Goal: Task Accomplishment & Management: Manage account settings

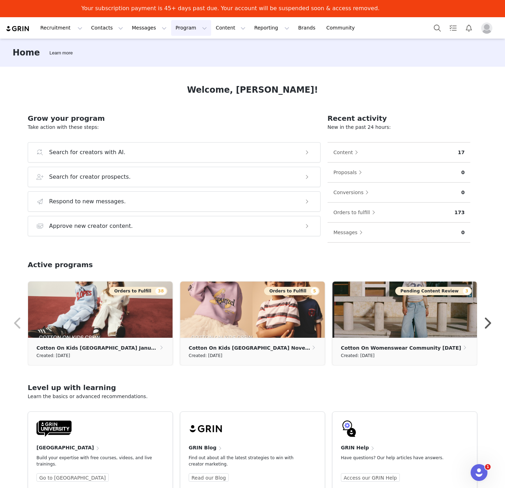
click at [173, 27] on button "Program Program" at bounding box center [191, 28] width 40 height 16
click at [174, 45] on p "Activations" at bounding box center [173, 48] width 27 height 7
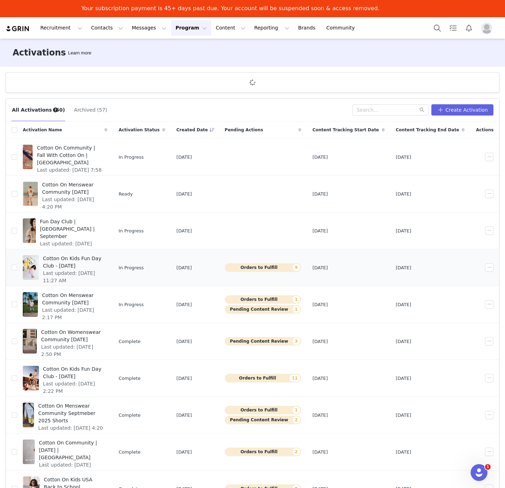
click at [76, 257] on span "Cotton On Kids Fun Day Club - [DATE]" at bounding box center [73, 262] width 60 height 15
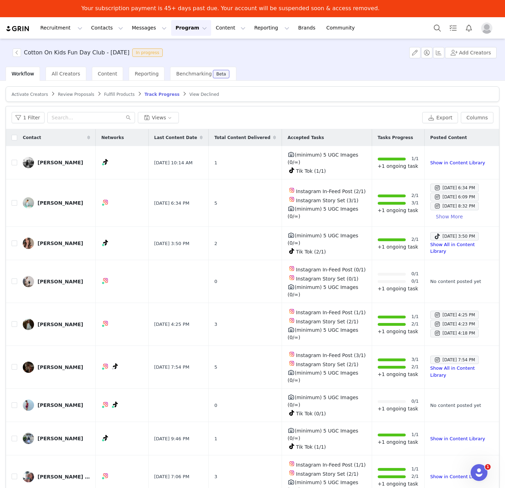
click at [107, 94] on span "Fulfill Products" at bounding box center [119, 94] width 31 height 5
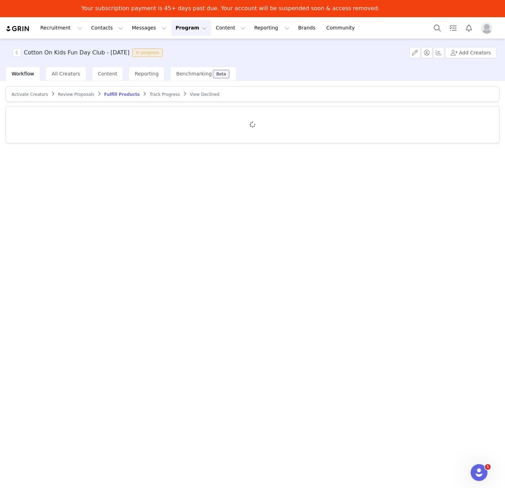
click at [237, 199] on div "Activate Creators Review Proposals Fulfill Products Track Progress View Declined" at bounding box center [252, 292] width 505 height 423
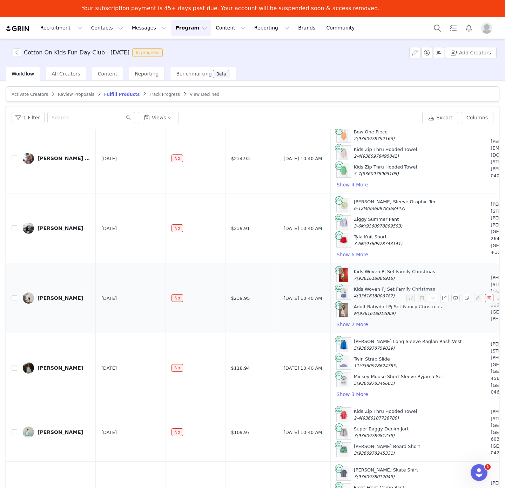
scroll to position [25, 0]
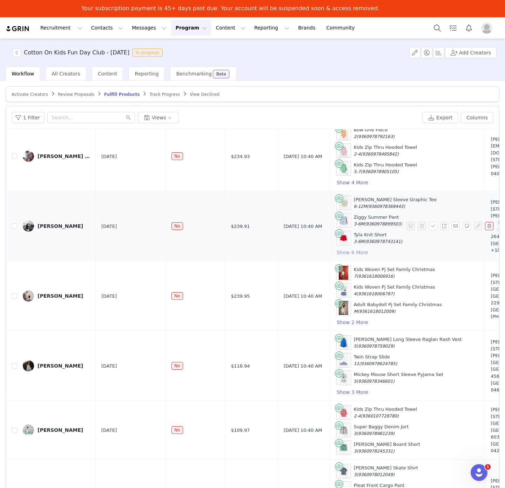
click at [337, 257] on button "Show 6 More" at bounding box center [353, 252] width 32 height 8
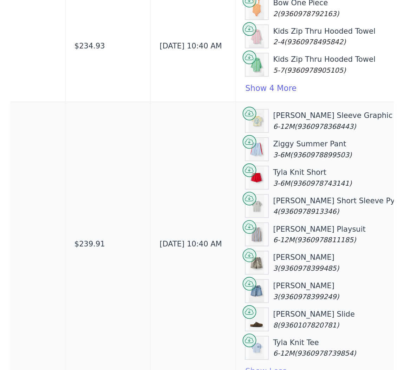
scroll to position [0, 0]
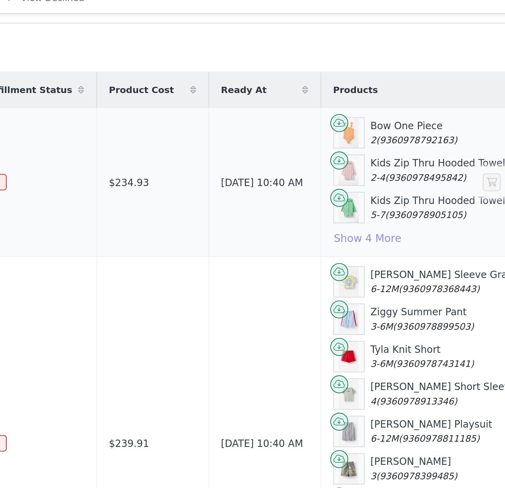
click at [343, 207] on button "Show 4 More" at bounding box center [353, 207] width 32 height 8
